Goal: Information Seeking & Learning: Check status

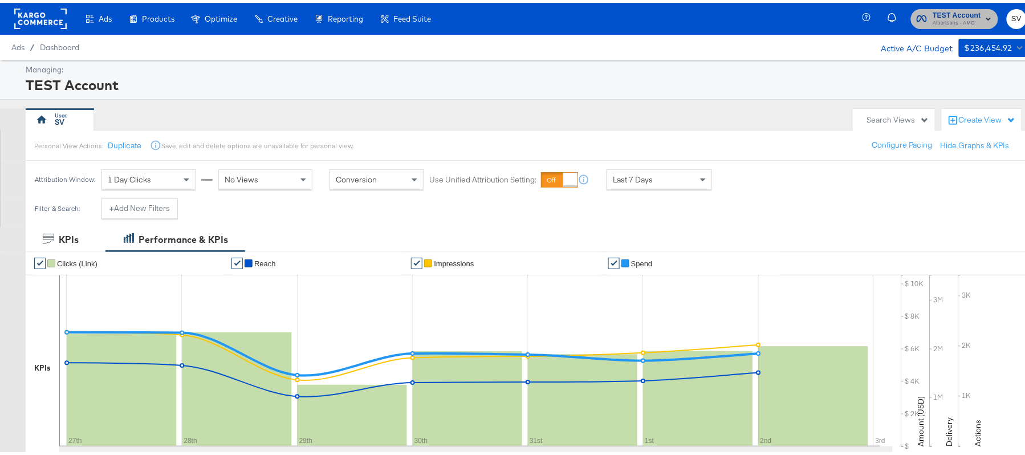
click at [938, 8] on span "TEST Account" at bounding box center [956, 13] width 48 height 12
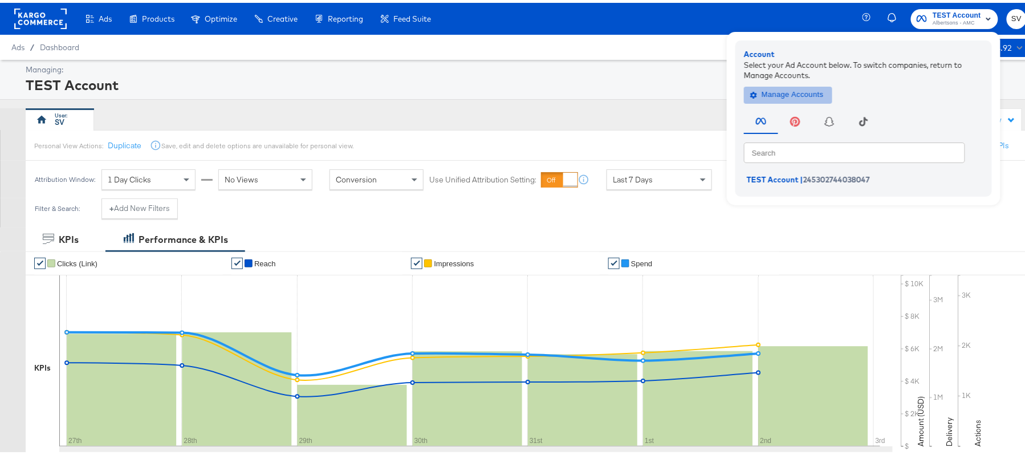
click at [780, 87] on span "Manage Accounts" at bounding box center [787, 91] width 71 height 13
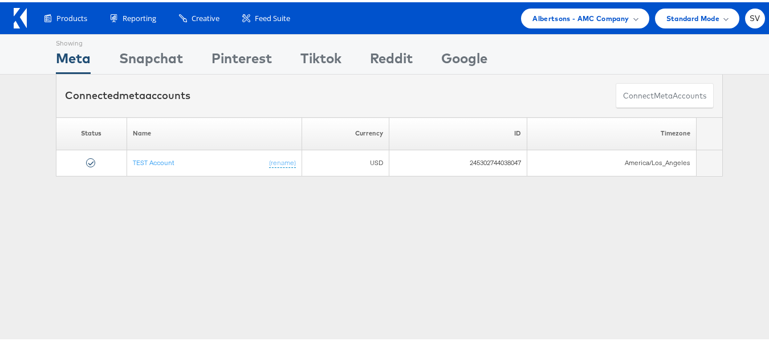
click at [568, 16] on span "Albertsons - AMC Company" at bounding box center [580, 16] width 96 height 12
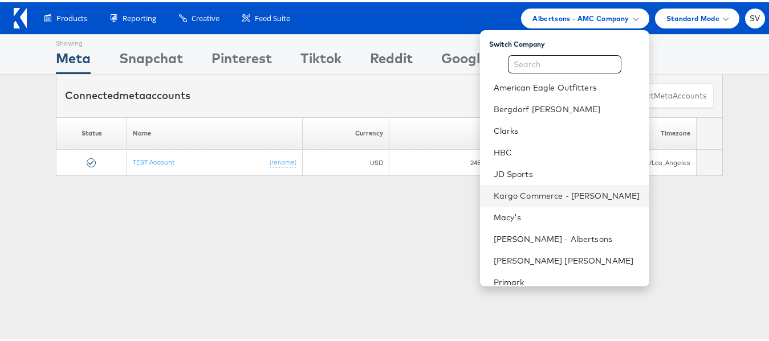
scroll to position [55, 0]
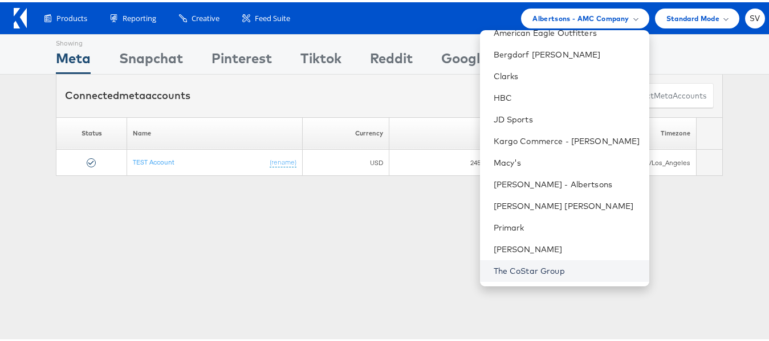
click at [512, 264] on link "The CoStar Group" at bounding box center [567, 268] width 146 height 11
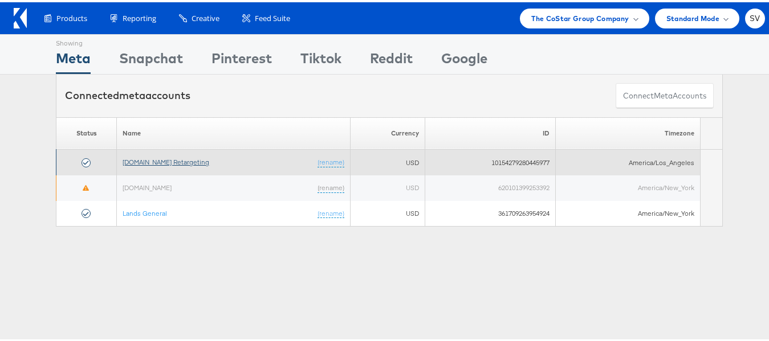
click at [196, 157] on link "[DOMAIN_NAME] Retargeting" at bounding box center [166, 160] width 87 height 9
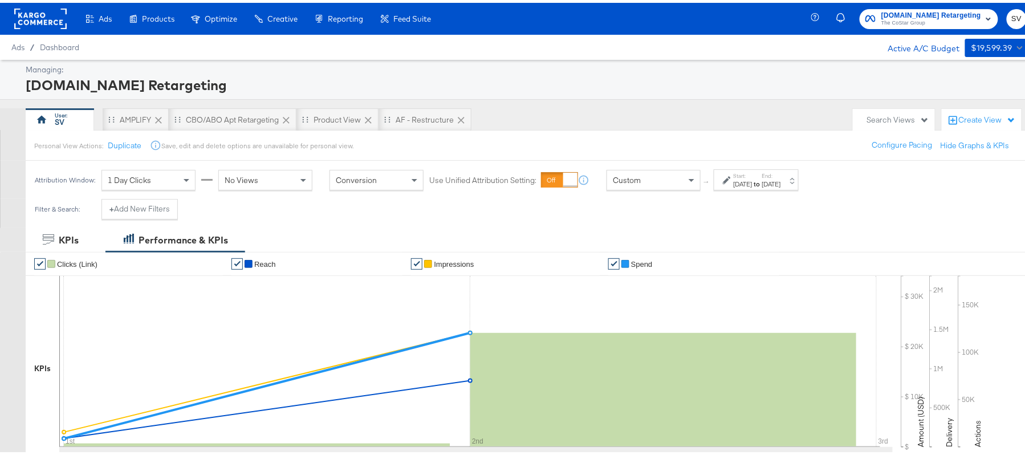
click at [752, 178] on div "Sep 1st 2025" at bounding box center [743, 181] width 19 height 9
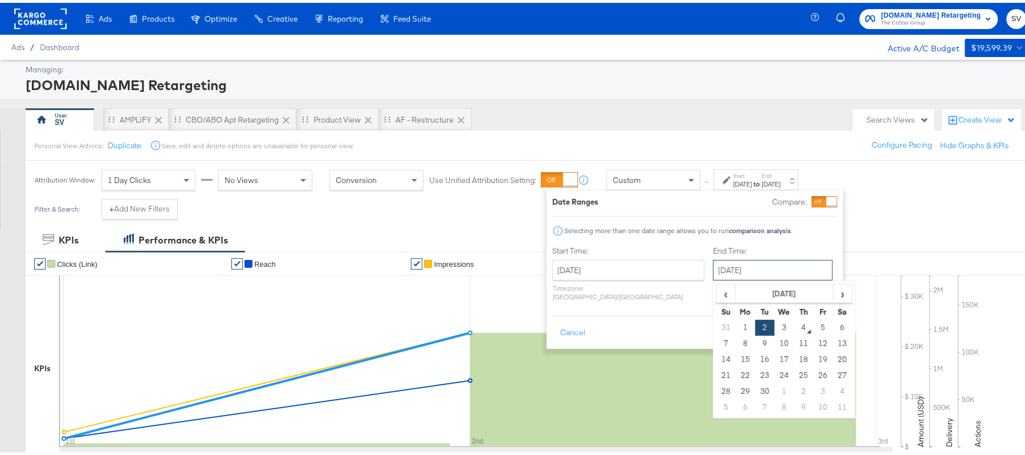
click at [728, 267] on input "September 2nd 2025" at bounding box center [773, 267] width 120 height 21
click at [775, 323] on td "3" at bounding box center [784, 325] width 19 height 16
type input "[DATE]"
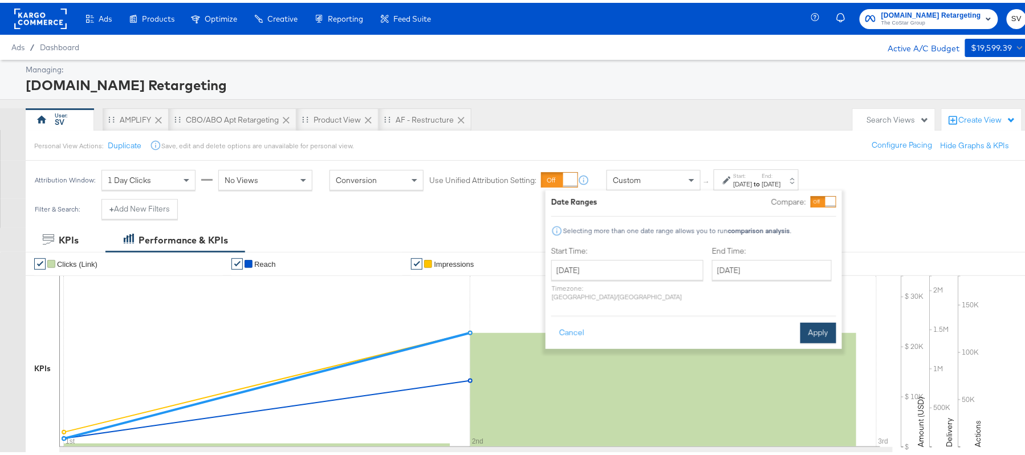
click at [824, 320] on button "Apply" at bounding box center [818, 330] width 36 height 21
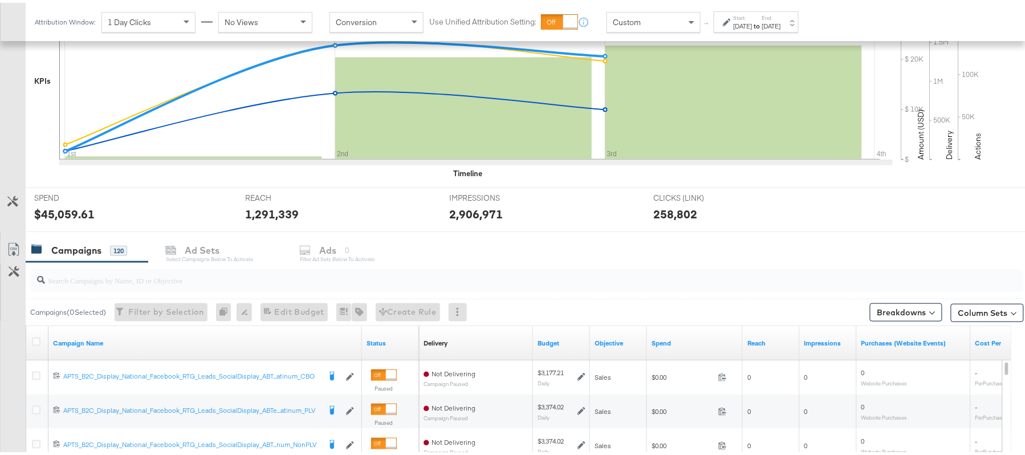
scroll to position [379, 0]
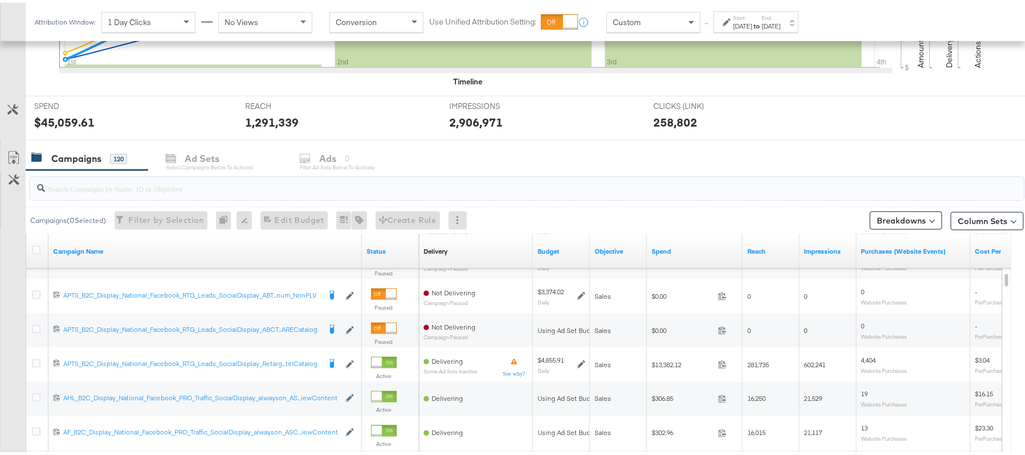
click at [105, 183] on input "search" at bounding box center [489, 181] width 888 height 22
paste input "APTS_B2C_Display_National_Facebook_RTG_Leads_SocialDisplay_Retargeting_Diamond_…"
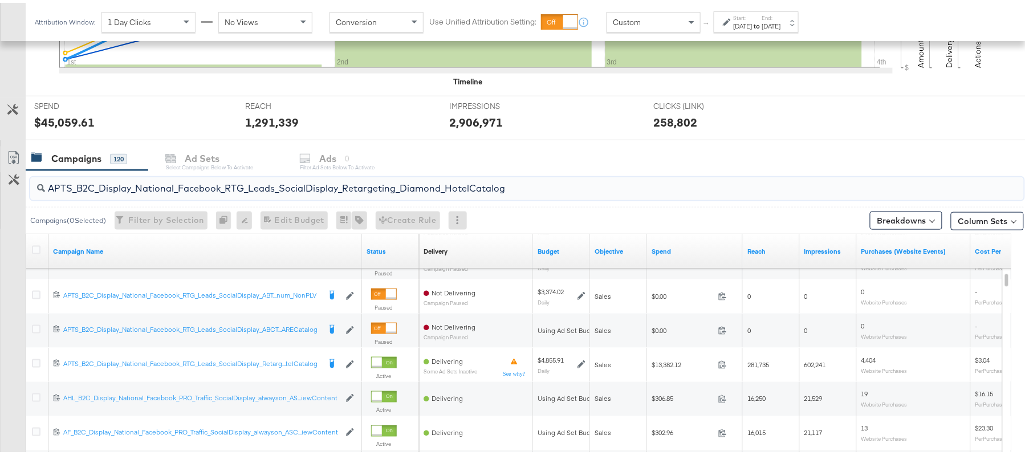
scroll to position [343, 0]
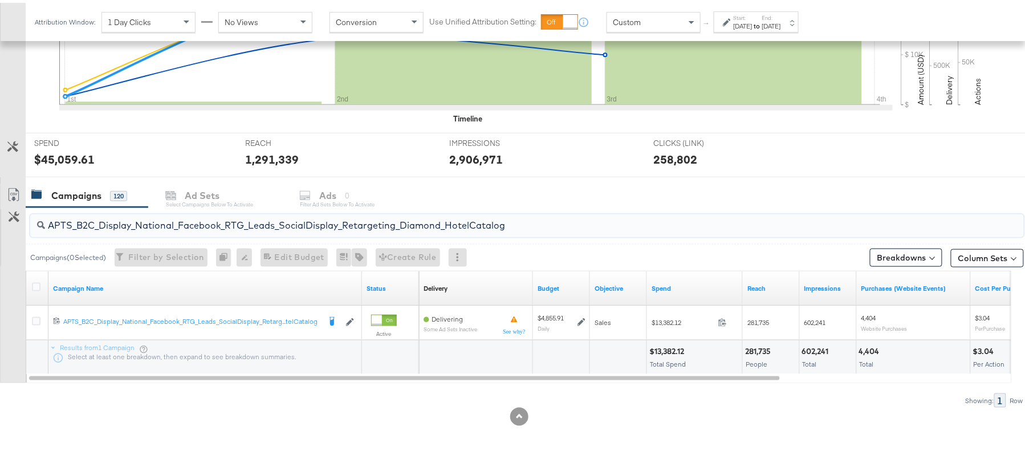
click at [673, 349] on div "$13,382.12" at bounding box center [668, 348] width 38 height 11
copy div "13,382.12"
click at [234, 225] on input "APTS_B2C_Display_National_Facebook_RTG_Leads_SocialDisplay_Retargeting_Diamond_…" at bounding box center [489, 218] width 888 height 22
paste input "alwayson_Retargeting_DARE24_DiamondPlatinum"
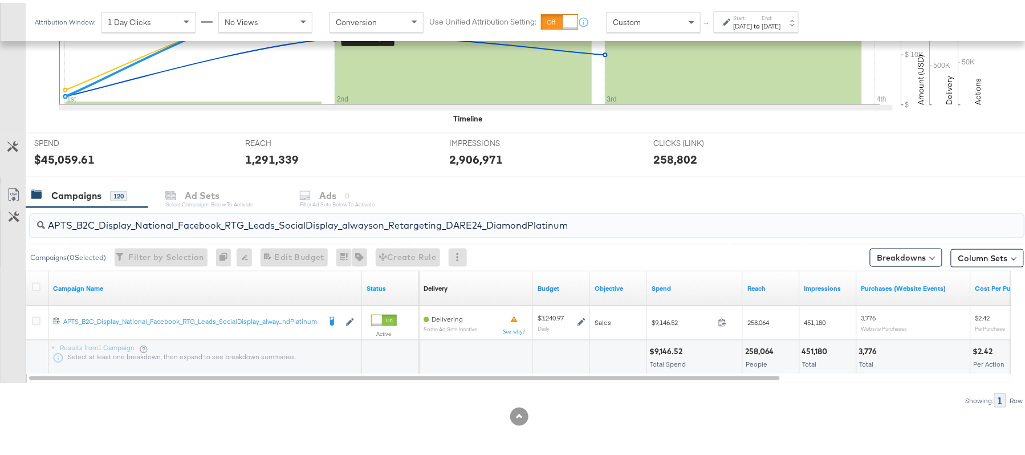
click at [670, 345] on div "$9,146.52" at bounding box center [667, 348] width 36 height 11
copy div "9,146.52"
click at [157, 224] on input "APTS_B2C_Display_National_Facebook_RTG_Leads_SocialDisplay_alwayson_Retargeting…" at bounding box center [489, 218] width 888 height 22
paste input "FR_B2C_Display_National_Facebook_RTG_Leads_SocialDisplay_alwayson_Retargeting_FR"
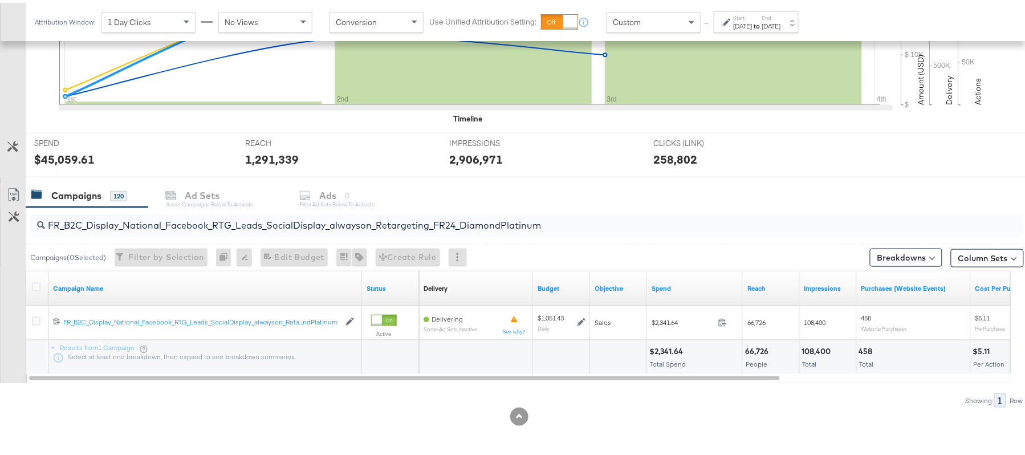
click at [659, 342] on div "$2,341.64 Total Spend" at bounding box center [694, 354] width 95 height 34
copy div "2,341.64"
click at [198, 227] on input "FR_B2C_Display_National_Facebook_RTG_Leads_SocialDisplay_alwayson_Retargeting_F…" at bounding box center [489, 218] width 888 height 22
paste input "AF_B2C_Display_National_Facebook_RTG_Leads_SocialDisplay_alwayson_Retargeting_AF"
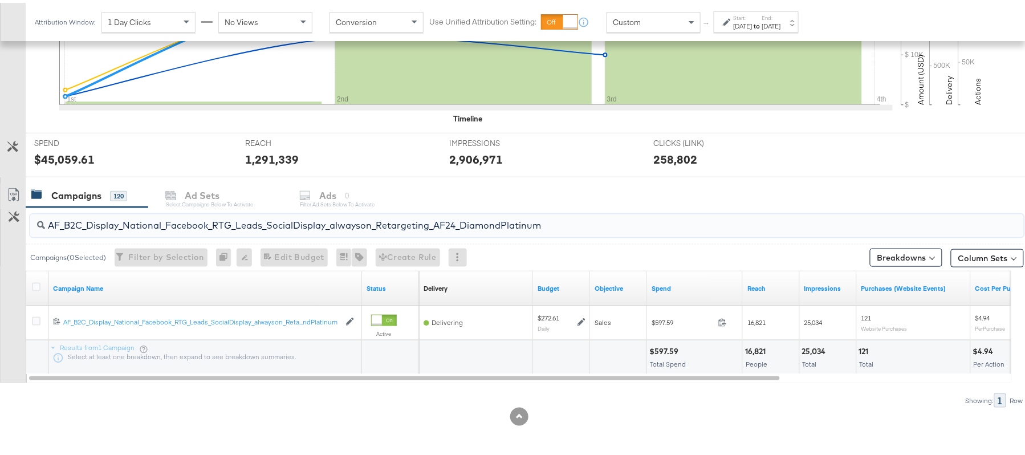
click at [668, 345] on div "$597.59" at bounding box center [665, 348] width 32 height 11
copy div "597.59"
click at [204, 224] on input "AF_B2C_Display_National_Facebook_RTG_Leads_SocialDisplay_alwayson_Retargeting_A…" at bounding box center [489, 218] width 888 height 22
paste input "HL_B2C_Display_National_Facebook_RTG_Leads_SocialDisplay_alwayson_Retargeting_A…"
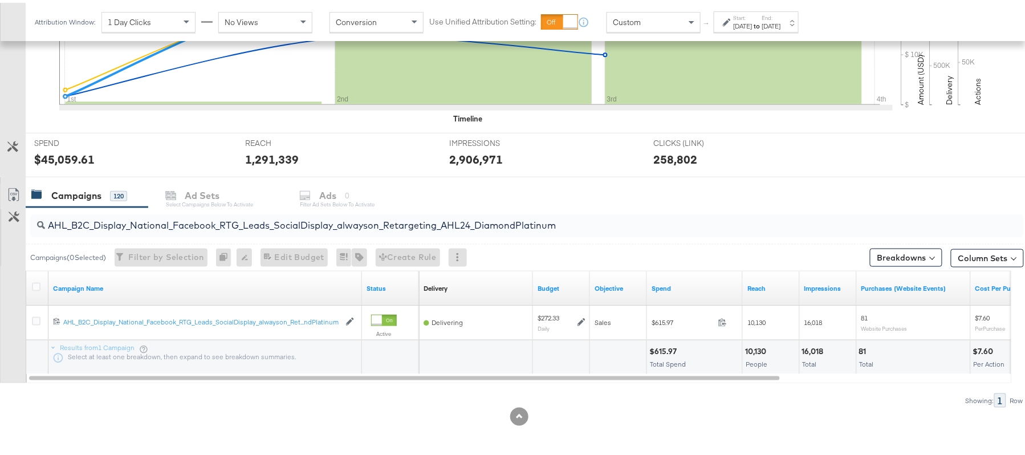
click at [662, 347] on div "$615.97" at bounding box center [664, 348] width 31 height 11
copy div "615.97"
click at [210, 217] on input "AHL_B2C_Display_National_Facebook_RTG_Leads_SocialDisplay_alwayson_Retargeting_…" at bounding box center [489, 218] width 888 height 22
paste input "PTS_B2C_Display_National_Facebook_PRO_Traffic_SocialDisplay_alwayson_ASC_DARE24…"
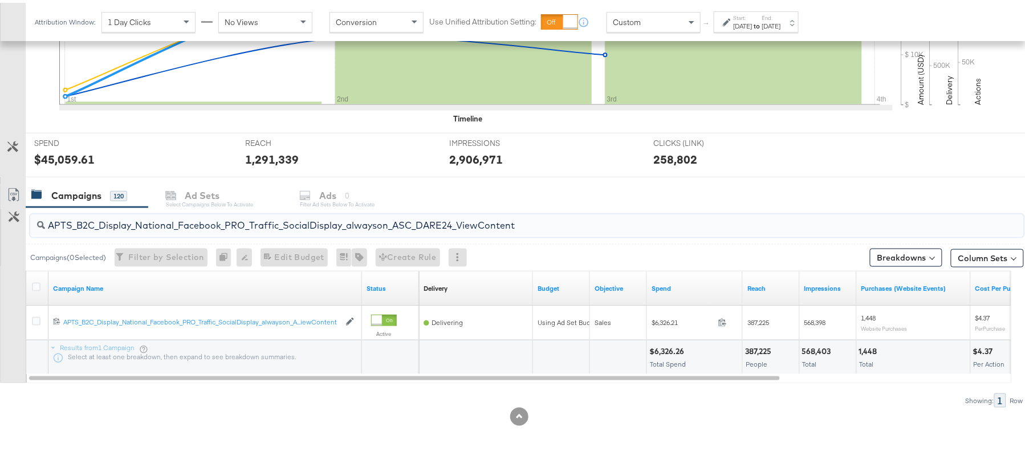
click at [665, 350] on div "$6,326.26" at bounding box center [668, 348] width 38 height 11
copy div "6,326.26"
click at [217, 224] on input "APTS_B2C_Display_National_Facebook_PRO_Traffic_SocialDisplay_alwayson_ASC_DARE2…" at bounding box center [489, 218] width 888 height 22
paste input "Leads_SocialDisplay_alwayson_ASC_DARE24_Purchase"
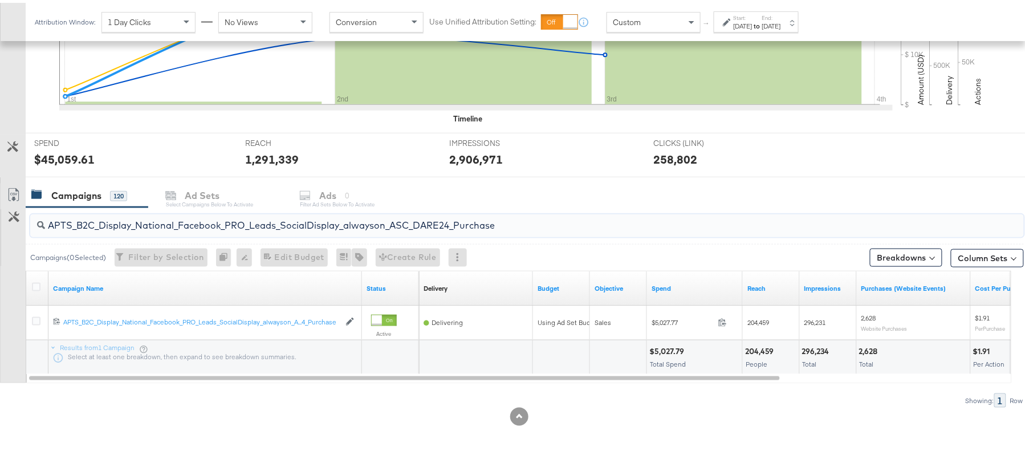
click at [675, 348] on div "$5,027.79" at bounding box center [668, 348] width 38 height 11
copy div "5,027.79"
click at [247, 226] on input "APTS_B2C_Display_National_Facebook_PRO_Leads_SocialDisplay_alwayson_ASC_DARE24_…" at bounding box center [489, 218] width 888 height 22
paste input "F_B2C_Display_National_Facebook_PRO_Traffic_SocialDisplay_alwayson_ASC_AF24_Vie…"
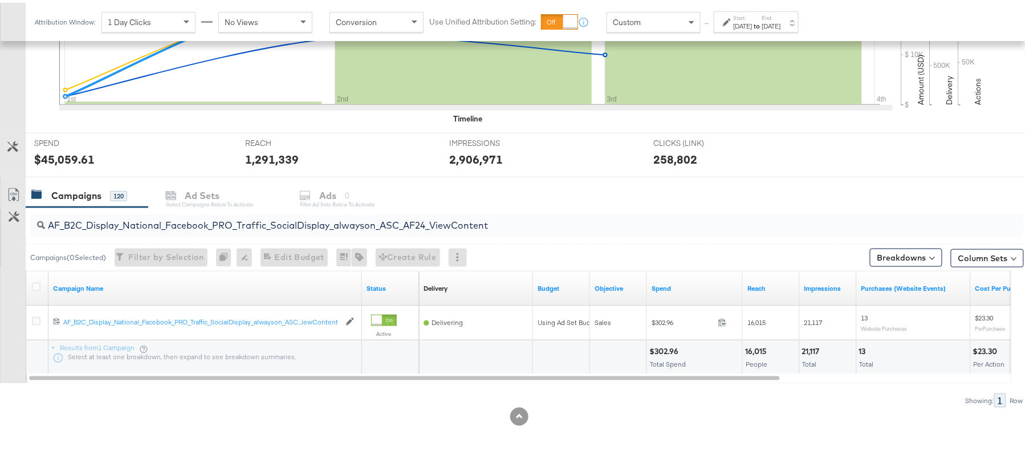
click at [662, 345] on div "$302.96" at bounding box center [665, 348] width 32 height 11
copy div "302.96"
click at [197, 213] on input "AF_B2C_Display_National_Facebook_PRO_Traffic_SocialDisplay_alwayson_ASC_AF24_Vi…" at bounding box center [489, 218] width 888 height 22
paste input "FR_B2C_Display_National_Facebook_PRO_Traffic_SocialDisplay_alwayson_ASC_FR"
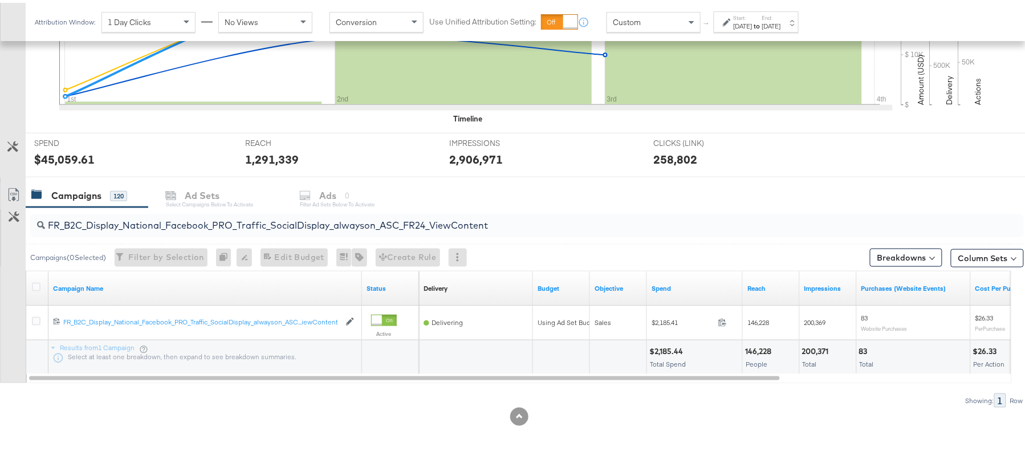
click at [661, 347] on div "$2,185.44" at bounding box center [667, 348] width 37 height 11
copy div "2,185.44"
click at [198, 219] on input "FR_B2C_Display_National_Facebook_PRO_Traffic_SocialDisplay_alwayson_ASC_FR24_Vi…" at bounding box center [489, 218] width 888 height 22
paste input "AHL_B2C_Display_National_Facebook_PRO_Traffic_SocialDisplay_alwayson_ASC_AHL"
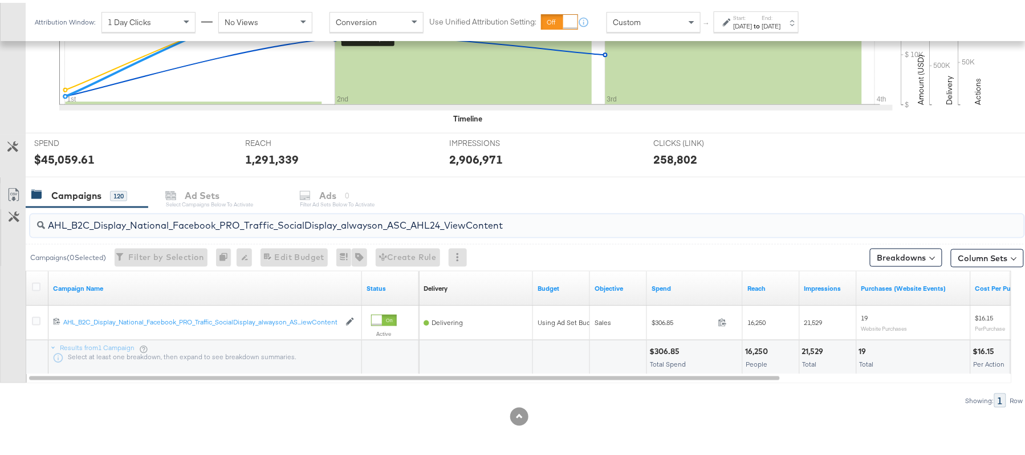
type input "AHL_B2C_Display_National_Facebook_PRO_Traffic_SocialDisplay_alwayson_ASC_AHL24_…"
click at [667, 349] on div "$306.85" at bounding box center [666, 348] width 34 height 11
copy div "306.85"
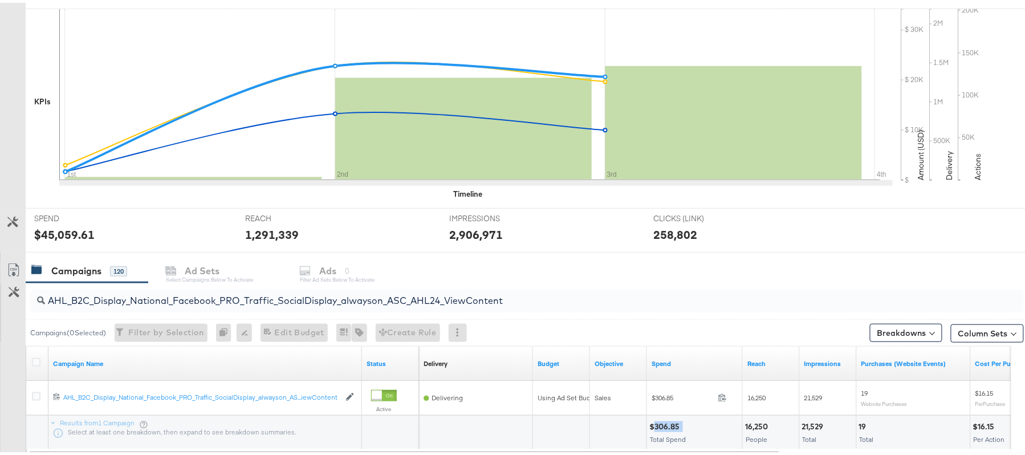
scroll to position [0, 0]
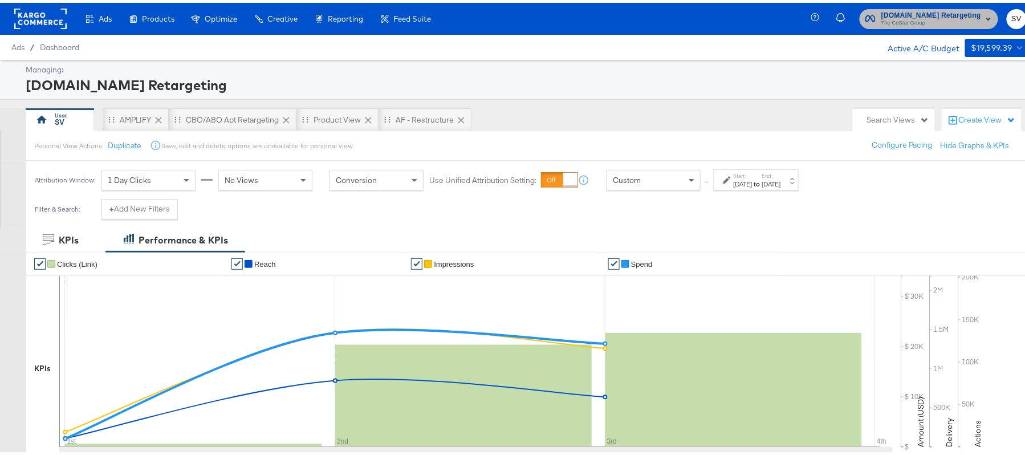
click at [934, 15] on span "Apartments.com Retargeting" at bounding box center [931, 13] width 100 height 12
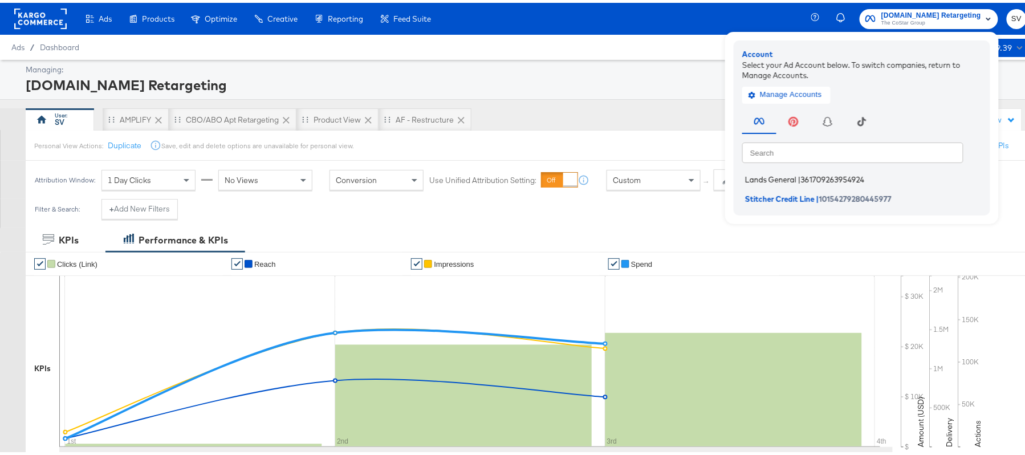
click at [755, 176] on span "Lands General" at bounding box center [770, 176] width 51 height 9
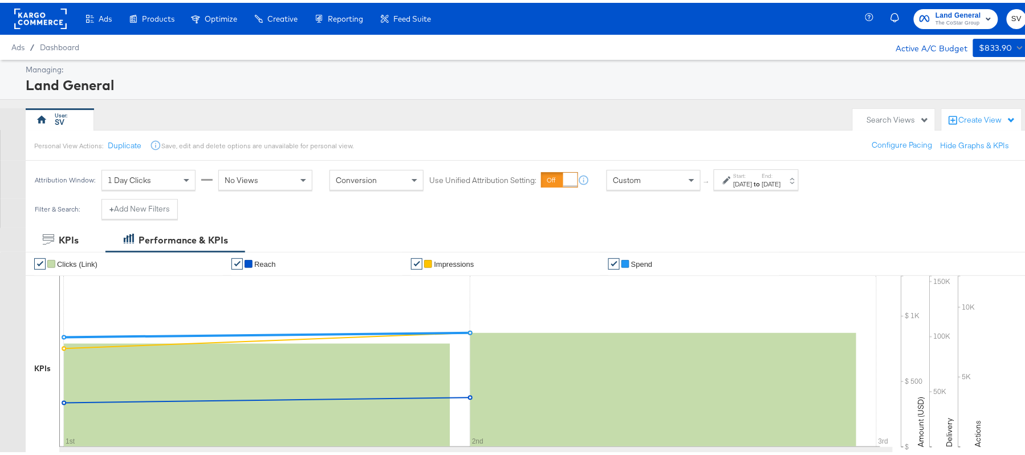
drag, startPoint x: 784, startPoint y: 192, endPoint x: 792, endPoint y: 186, distance: 10.1
click at [792, 186] on div "Attribution Window: 1 Day Clicks No Views Conversion Use Unified Attribution Se…" at bounding box center [419, 177] width 787 height 38
click at [781, 186] on div "[DATE]" at bounding box center [771, 181] width 19 height 9
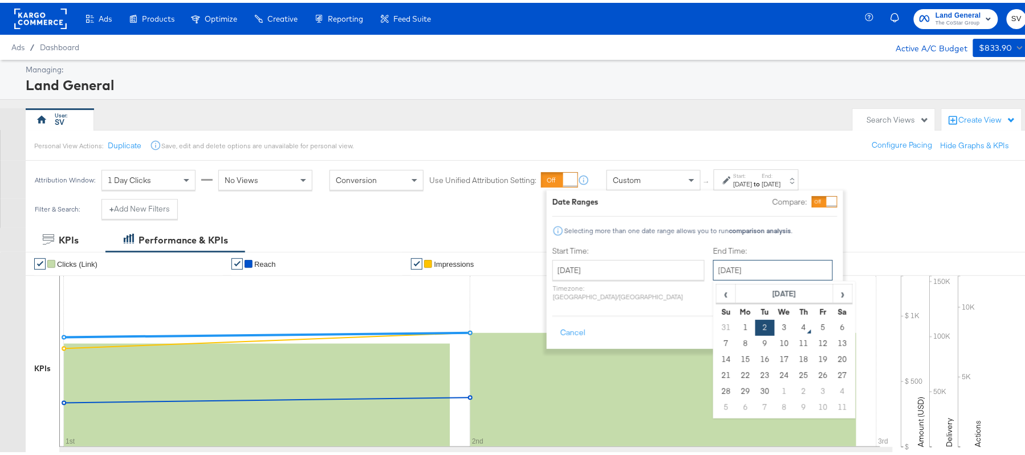
click at [734, 270] on input "[DATE]" at bounding box center [773, 267] width 120 height 21
click at [775, 327] on td "3" at bounding box center [784, 325] width 19 height 16
type input "[DATE]"
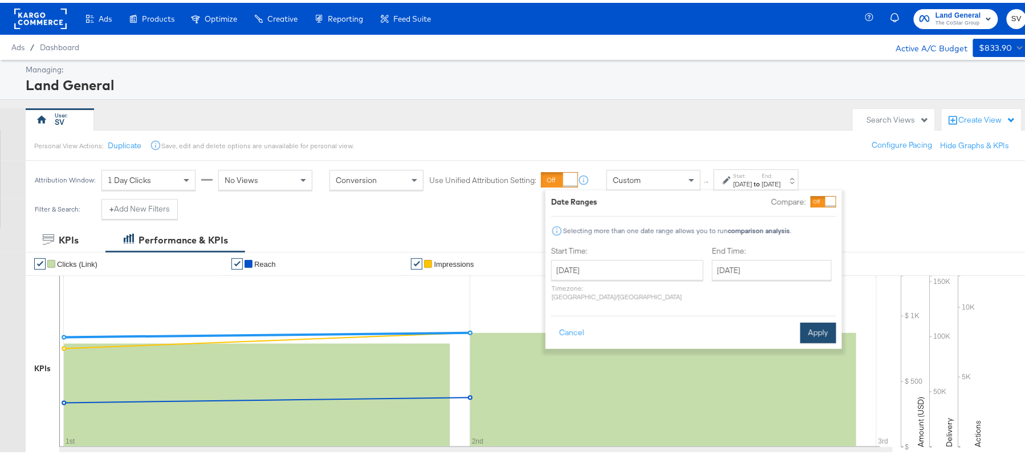
drag, startPoint x: 796, startPoint y: 322, endPoint x: 817, endPoint y: 318, distance: 22.0
click at [817, 318] on div "Cancel Apply" at bounding box center [693, 326] width 285 height 28
click at [817, 320] on button "Apply" at bounding box center [818, 330] width 36 height 21
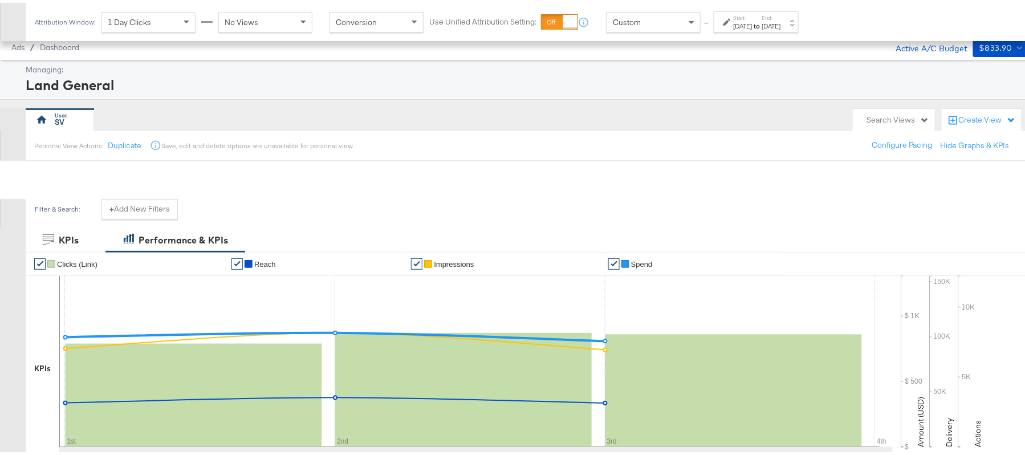
scroll to position [258, 0]
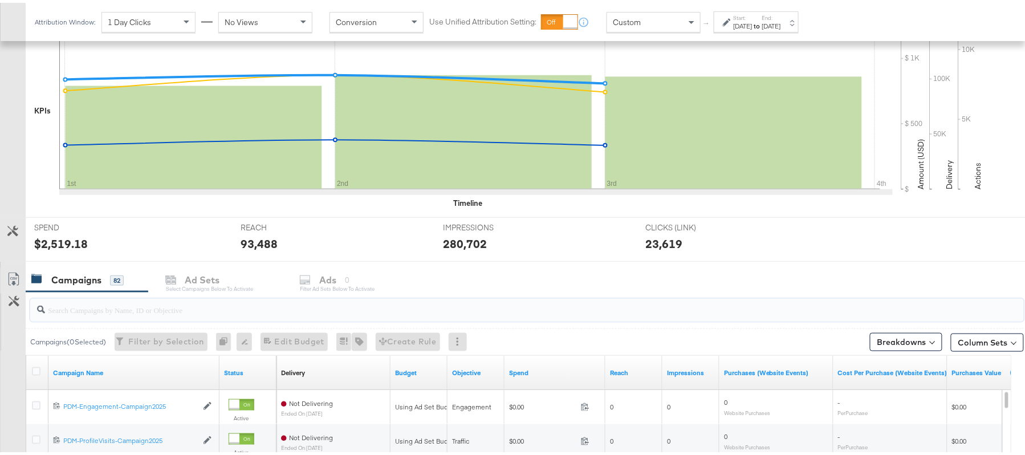
click at [214, 308] on input "search" at bounding box center [489, 302] width 888 height 22
paste input "B2C_LAND_KC_RT_Sig_24"
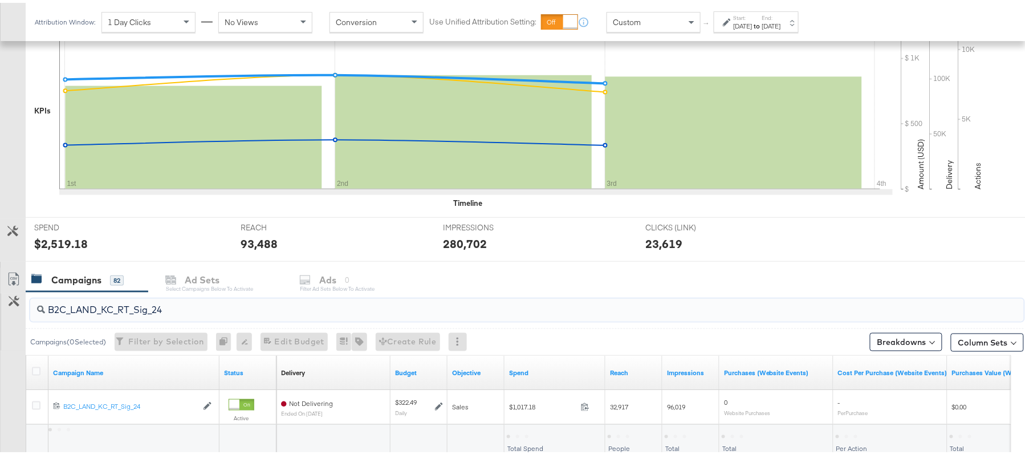
scroll to position [343, 0]
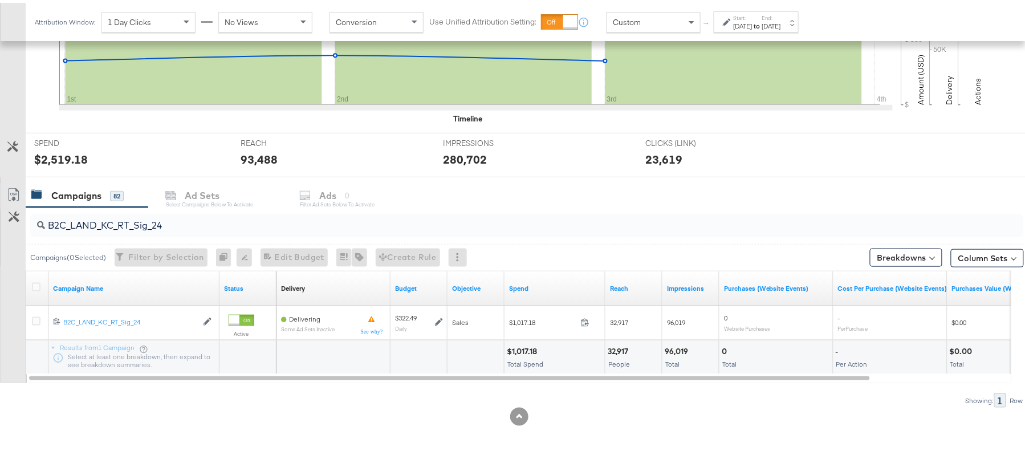
click at [527, 350] on div "$1,017.18" at bounding box center [524, 348] width 34 height 11
copy div "$1,017.18"
click at [194, 222] on input "B2C_LAND_KC_RT_Sig_24" at bounding box center [489, 218] width 888 height 22
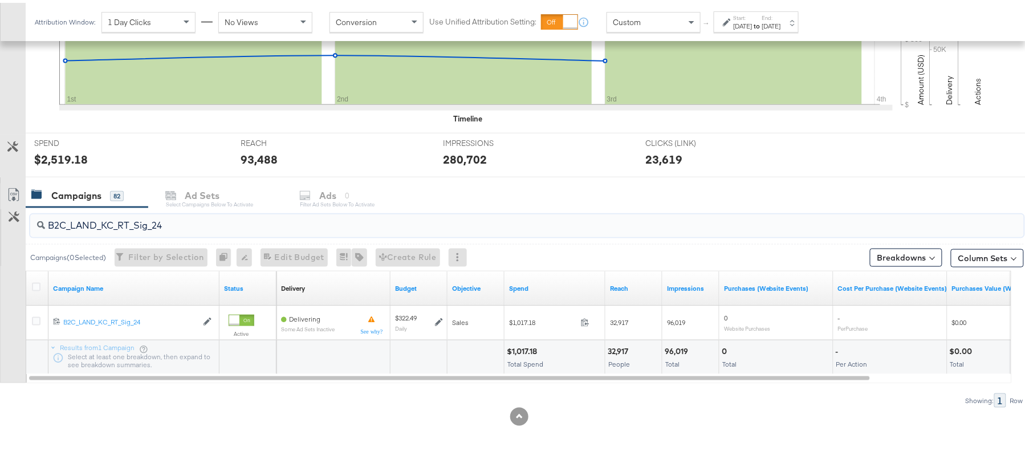
paste input "B_Ecommerce_KC_Retargeting_LW&LOA_Traffic"
click at [519, 351] on div "$51.03" at bounding box center [520, 348] width 27 height 11
copy div "51.03"
click at [148, 218] on input "B2B_Ecommerce_KC_Retargeting_LW&LOA_Traffic" at bounding box center [489, 218] width 888 height 22
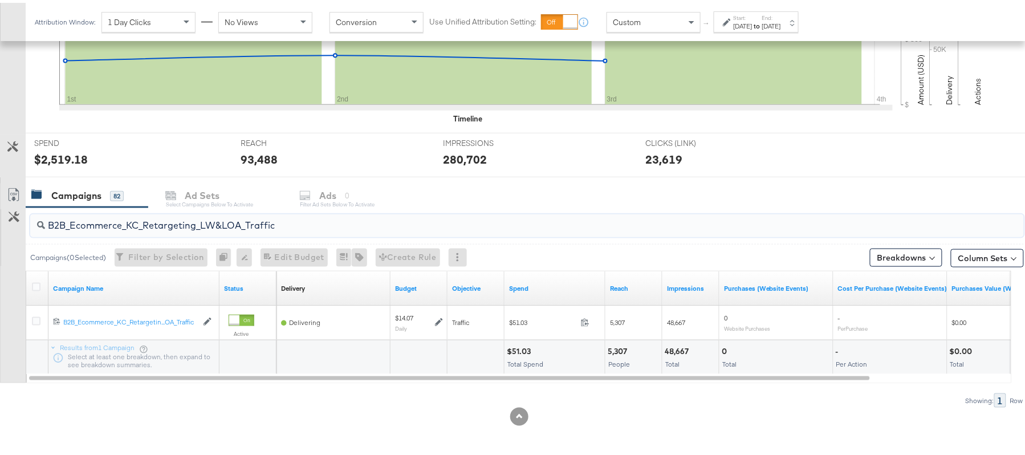
paste input "KC_Retargeting_Prospects & Clients_Conversions"
click at [519, 347] on div "$50.23" at bounding box center [521, 348] width 28 height 11
copy div "50.23"
click at [214, 222] on input "B2B_KC_Retargeting_Prospects & Clients_Conversions" at bounding box center [489, 218] width 888 height 22
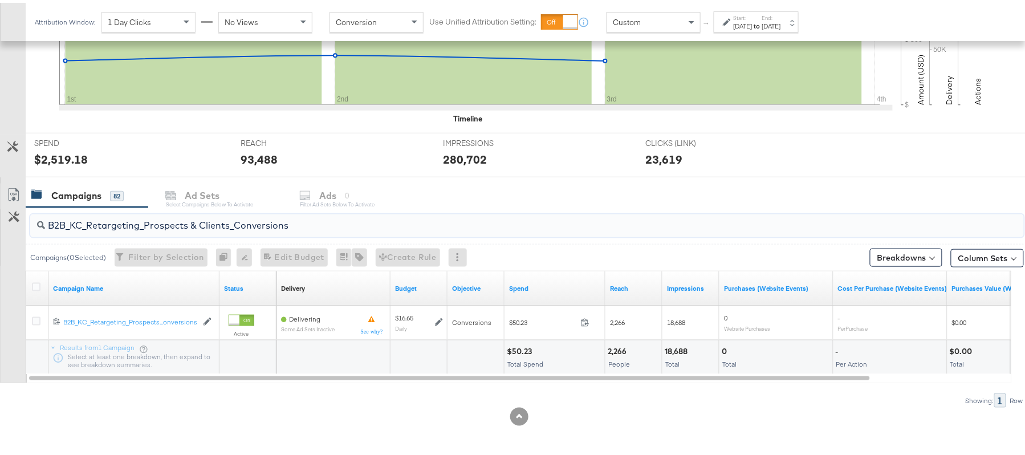
paste input "C_LAND_KC_Pros_Sig"
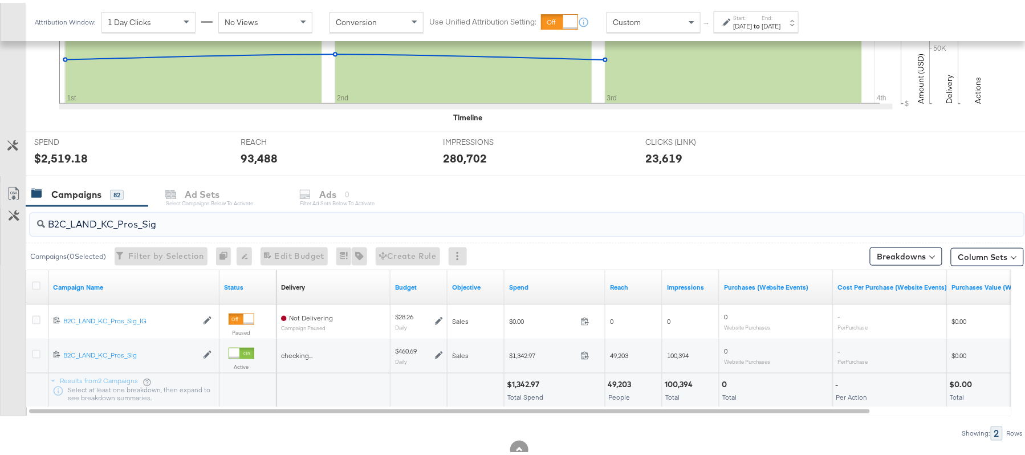
type input "B2C_LAND_KC_Pros_Sig"
click at [511, 374] on div "$1,342.97 Total Spend" at bounding box center [554, 387] width 100 height 34
copy div "1,342.97"
